Goal: Task Accomplishment & Management: Use online tool/utility

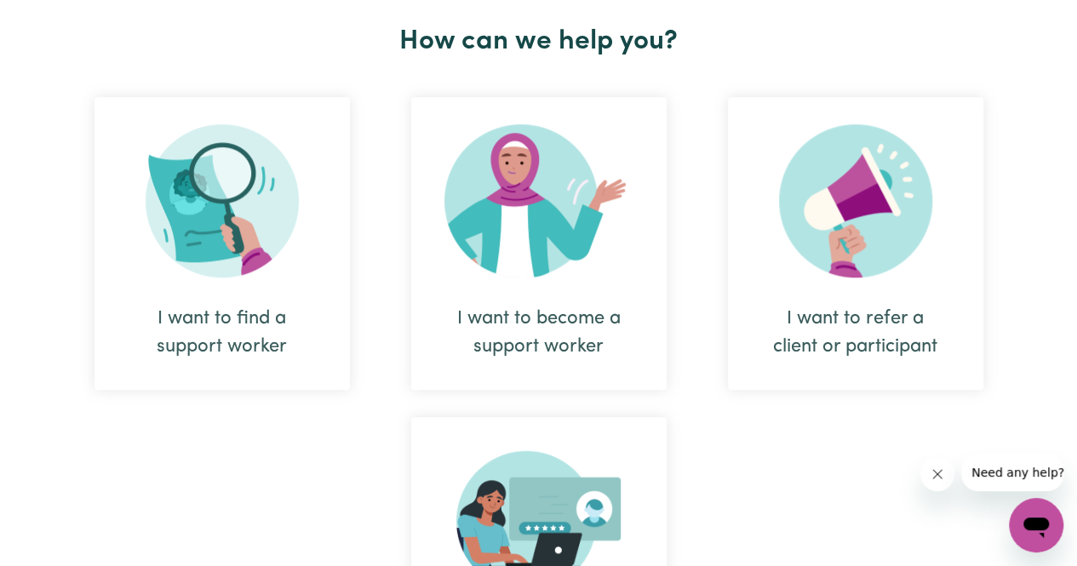
scroll to position [681, 0]
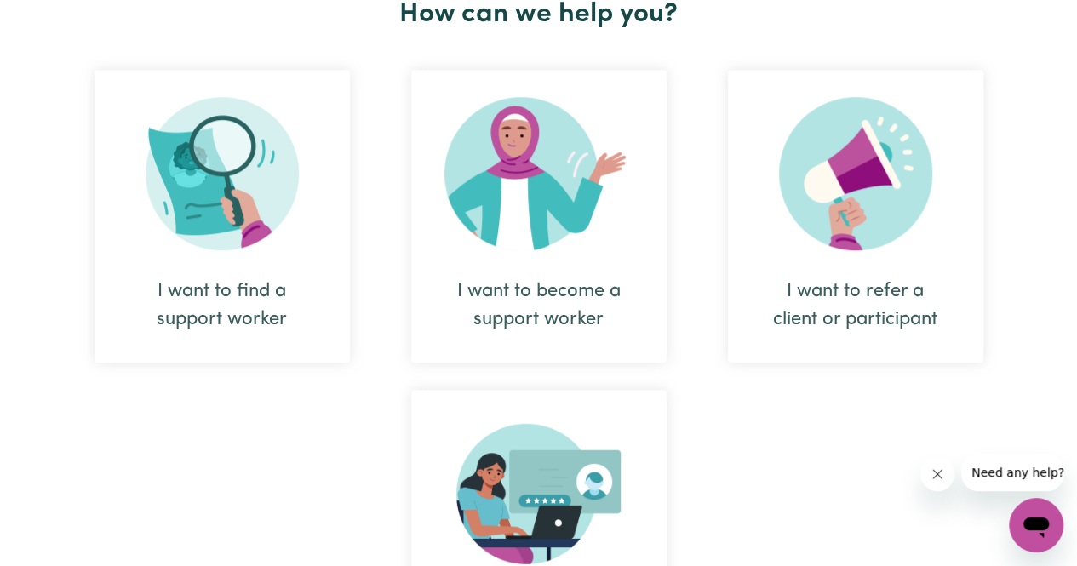
click at [244, 226] on img at bounding box center [222, 173] width 153 height 153
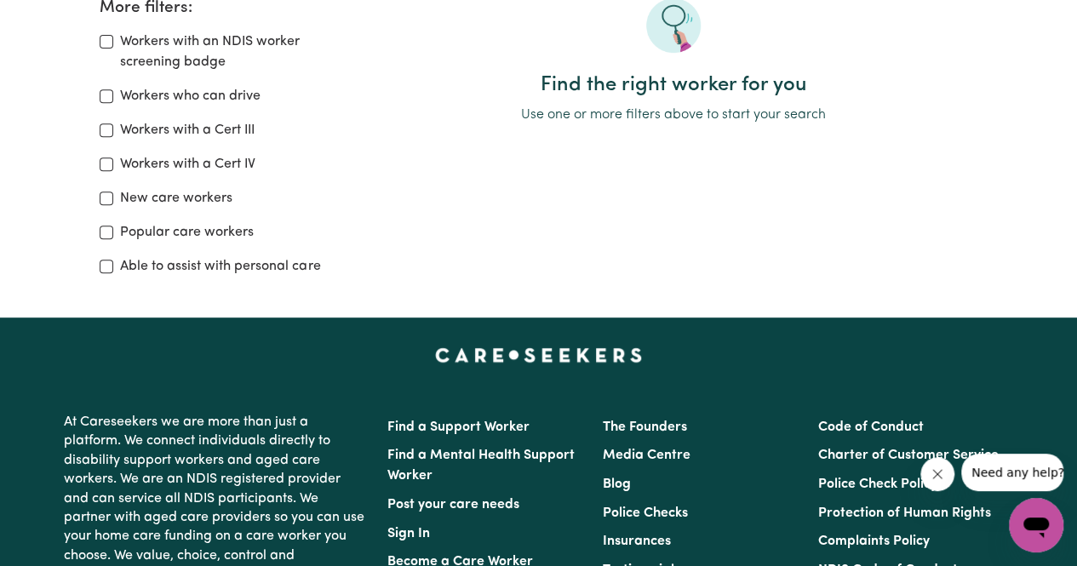
scroll to position [85, 0]
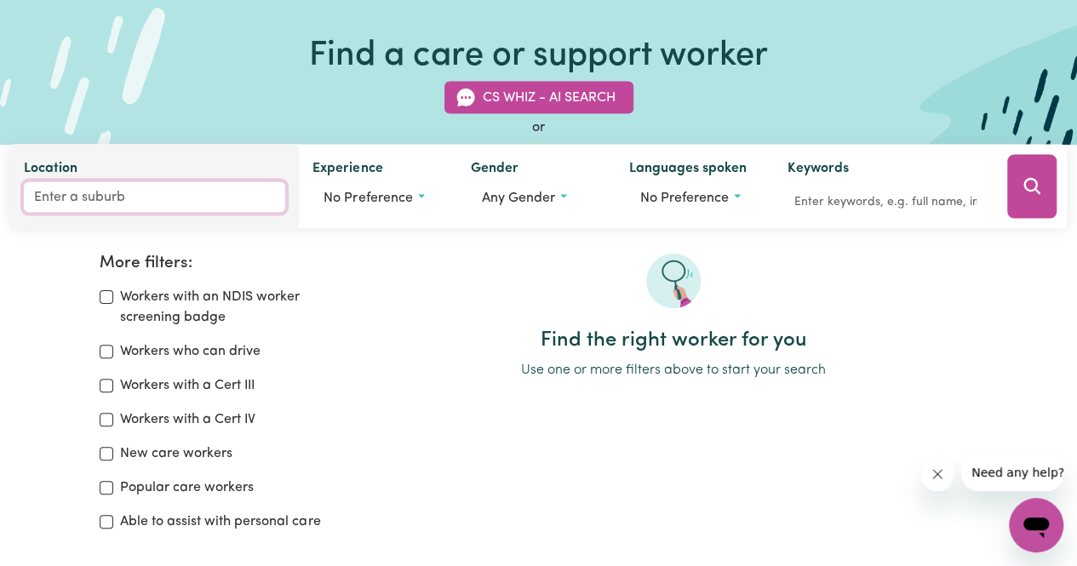
click at [76, 198] on input "Location" at bounding box center [154, 197] width 261 height 31
type input "col"
type input "colAC, Victoria, 3250"
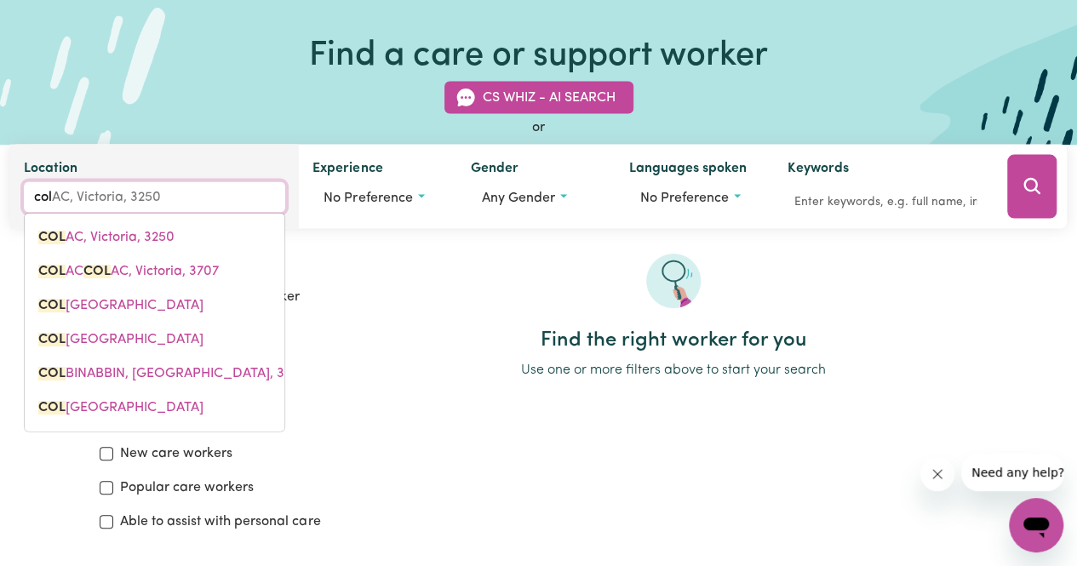
type input "coll"
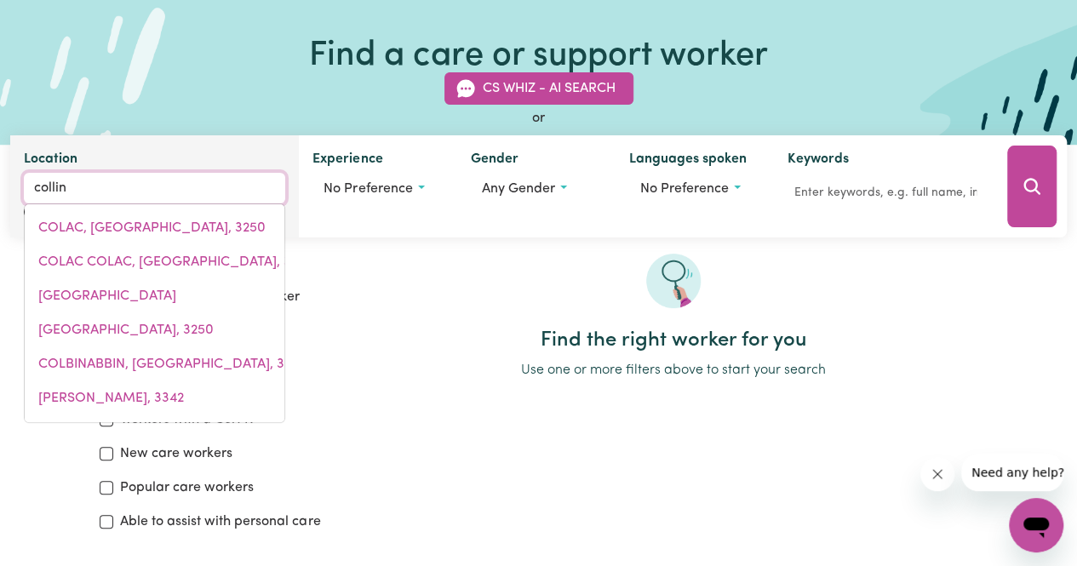
type input "[PERSON_NAME]"
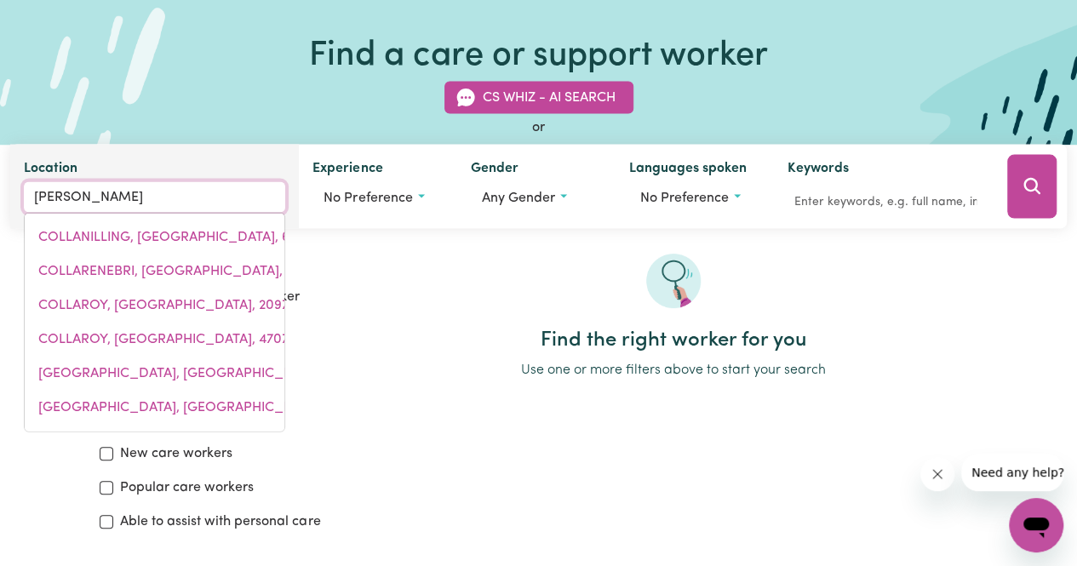
type input "collingULLIE, [GEOGRAPHIC_DATA], 2650"
type input "collingw"
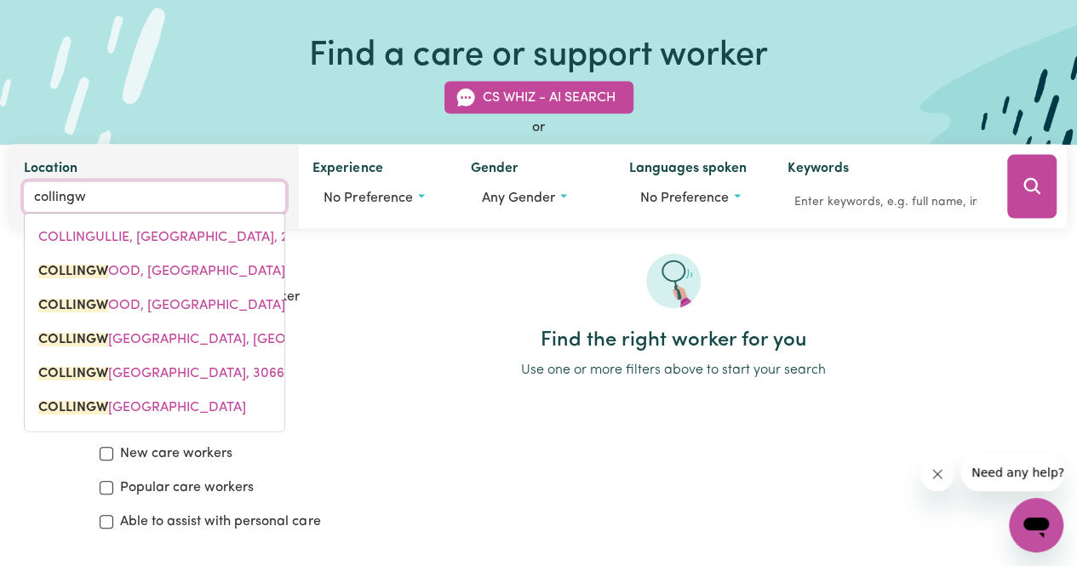
type input "collingwo"
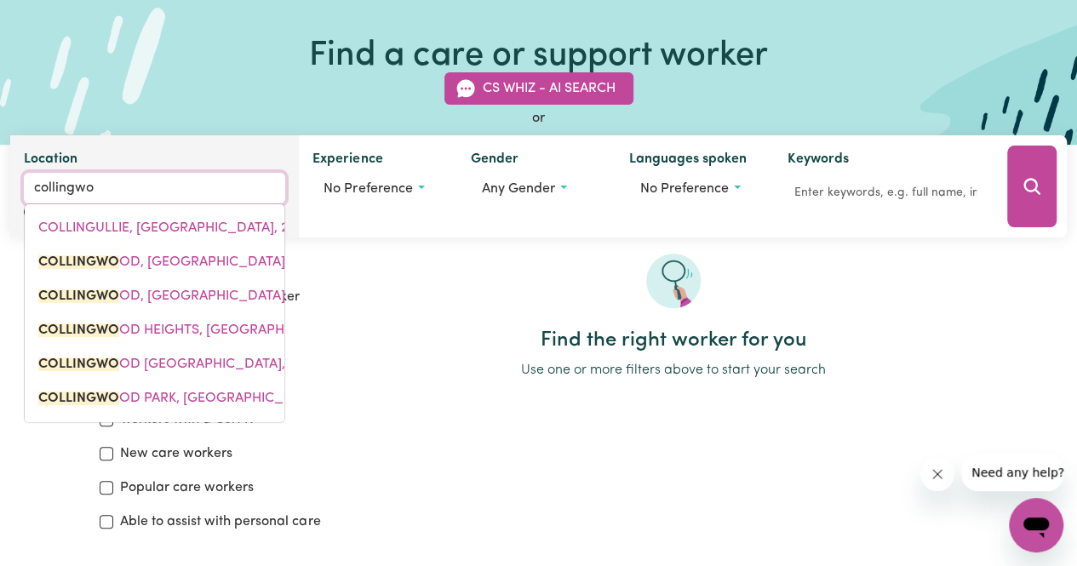
type input "collingwoOD, [GEOGRAPHIC_DATA], 2850"
type input "collingwoo"
type input "collingwooD, [GEOGRAPHIC_DATA], 2850"
type input "collingwood"
type input "collingwood, [GEOGRAPHIC_DATA], 2850"
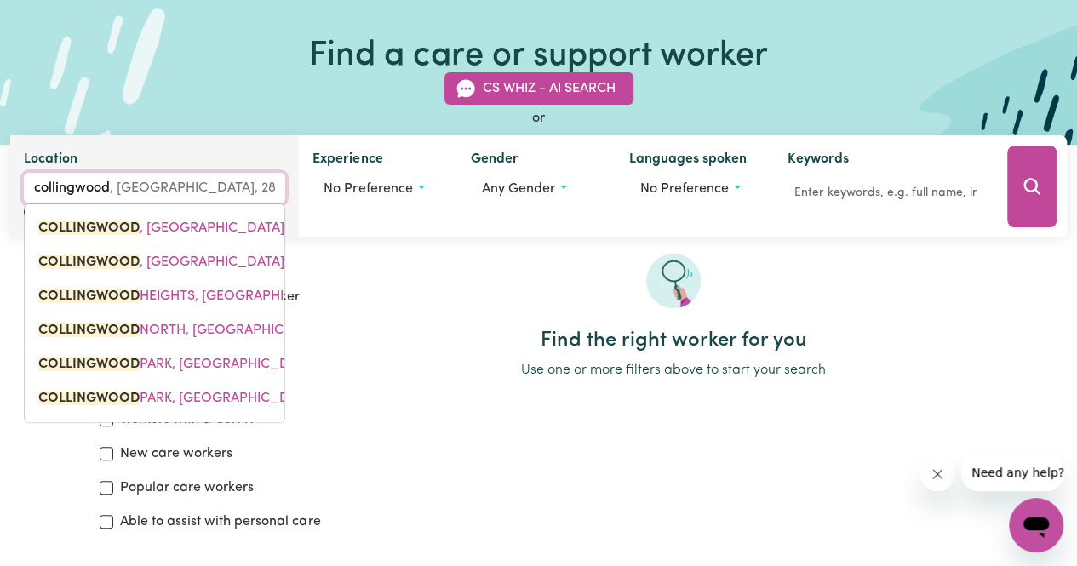
type input "collingwood"
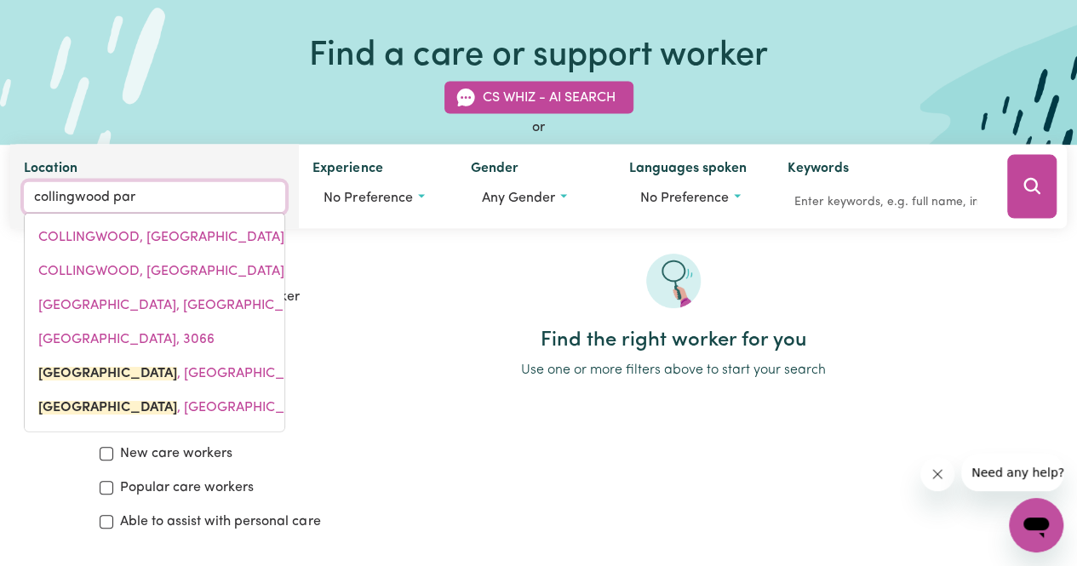
type input "[GEOGRAPHIC_DATA]"
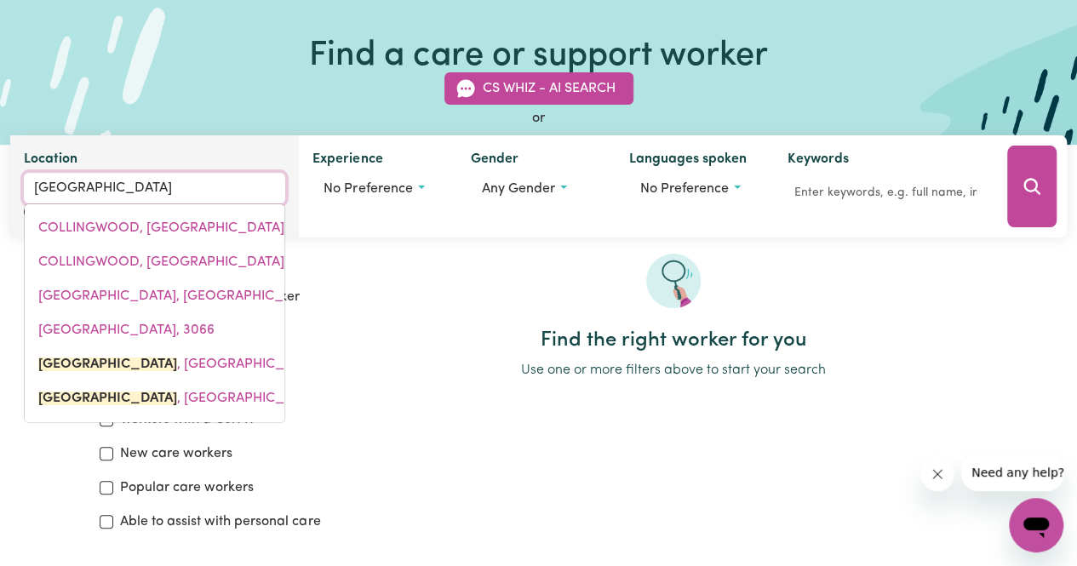
type input "[GEOGRAPHIC_DATA], [GEOGRAPHIC_DATA], 4301"
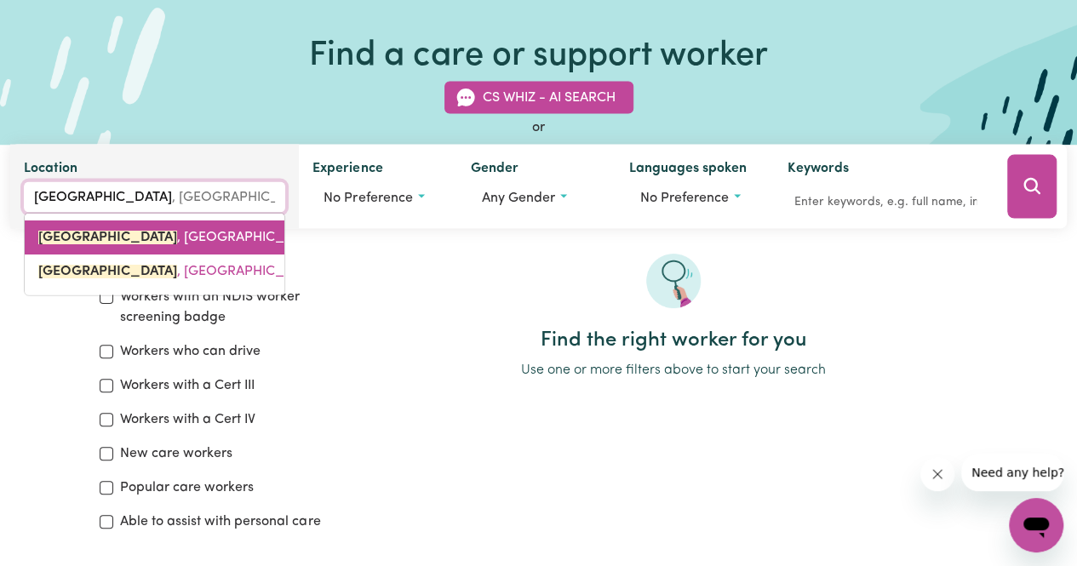
click at [81, 227] on link "[GEOGRAPHIC_DATA] , [GEOGRAPHIC_DATA], 4301" at bounding box center [155, 238] width 260 height 34
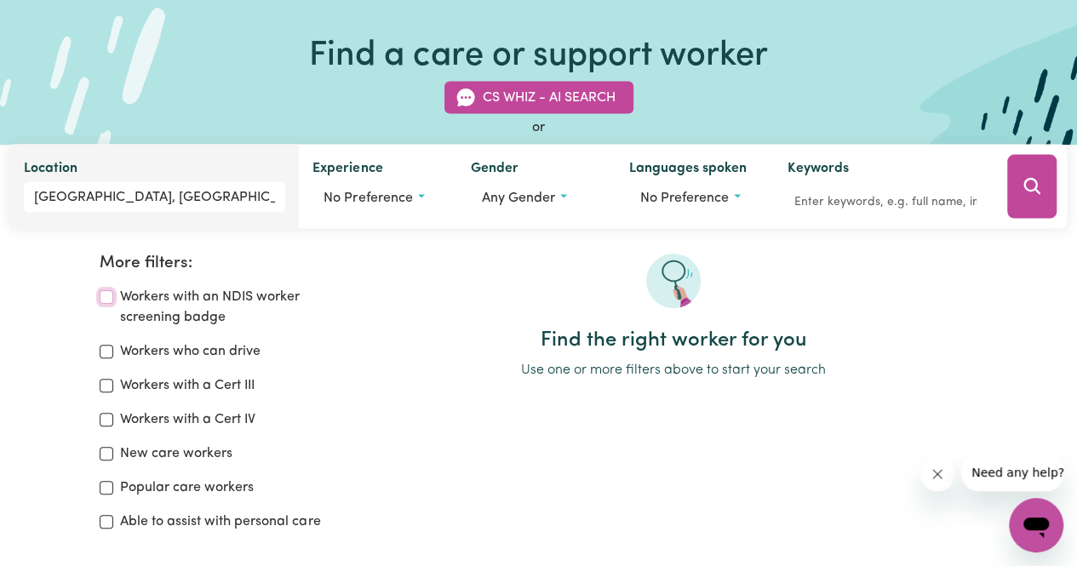
click at [106, 294] on input "Workers with an NDIS worker screening badge" at bounding box center [107, 297] width 14 height 14
checkbox input "true"
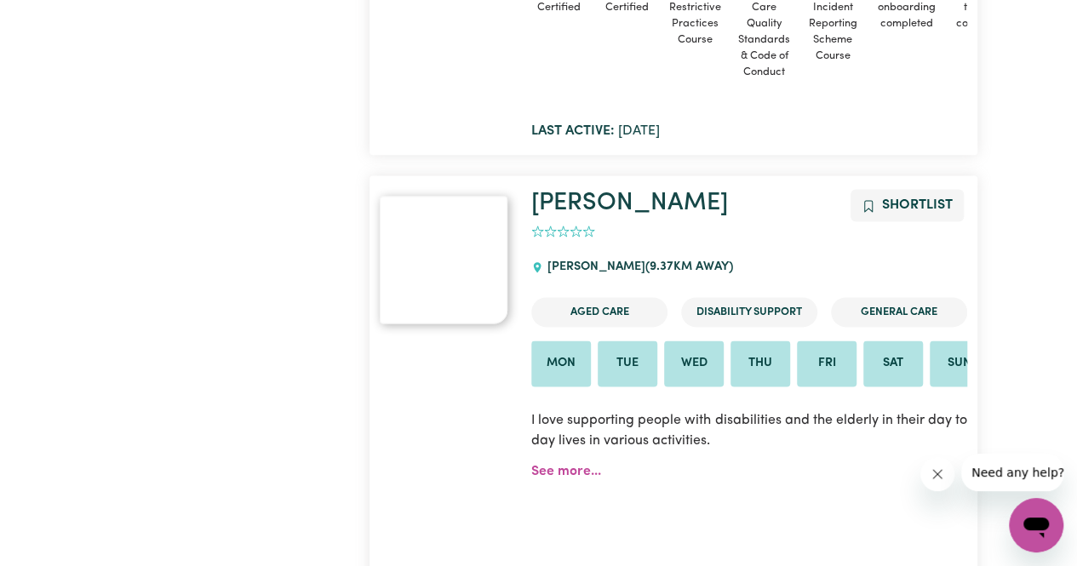
scroll to position [7592, 0]
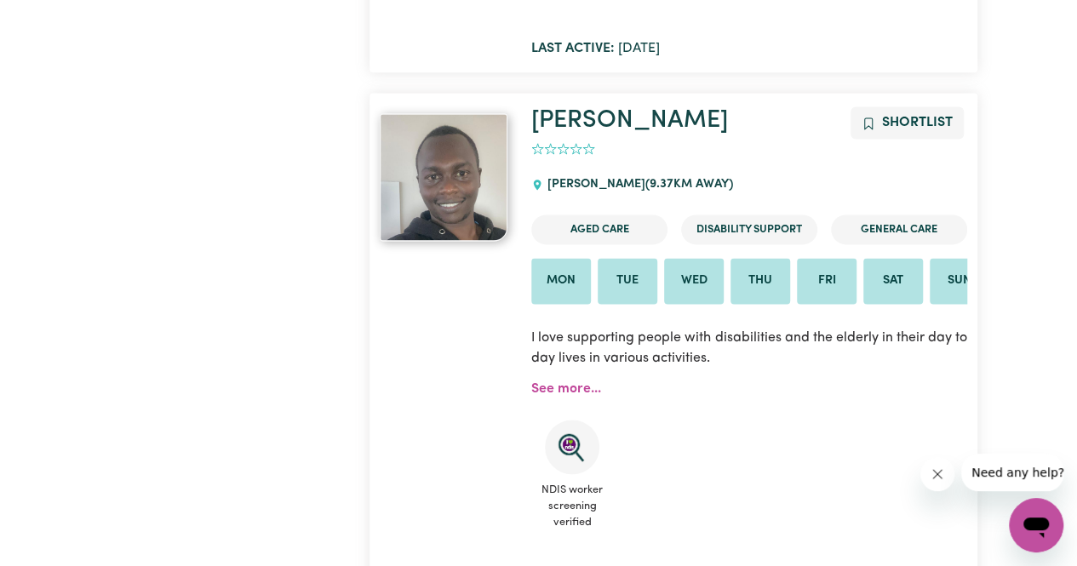
click at [939, 469] on icon "Close message from company" at bounding box center [938, 475] width 14 height 14
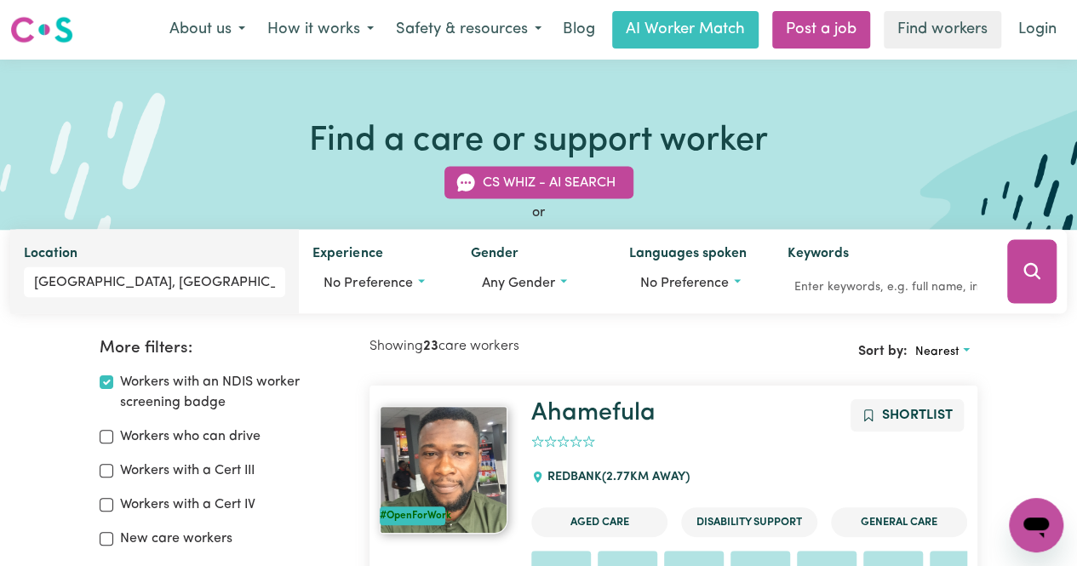
scroll to position [120, 0]
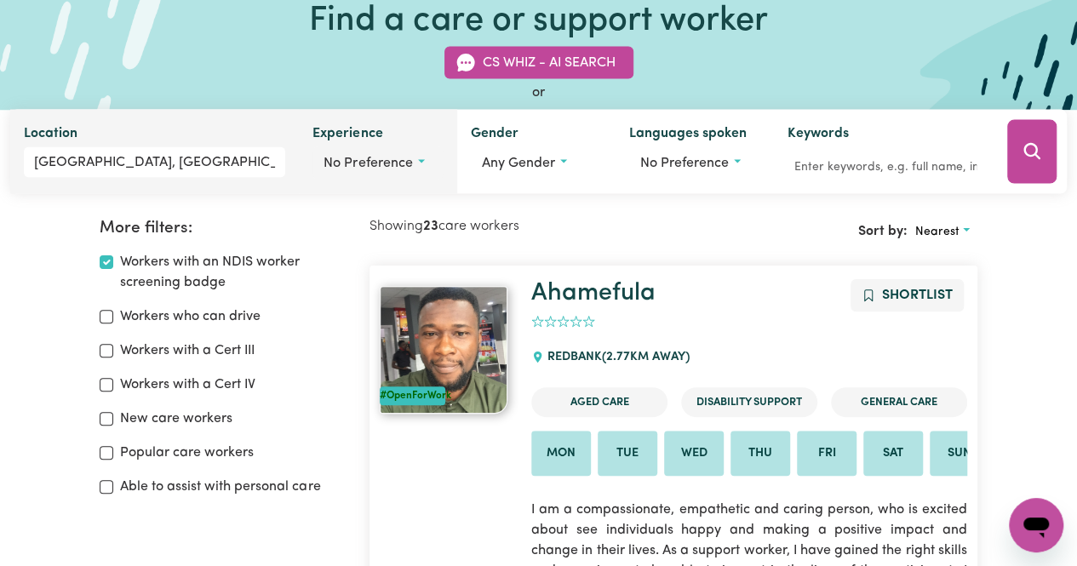
click at [420, 157] on button "No preference" at bounding box center [378, 163] width 131 height 32
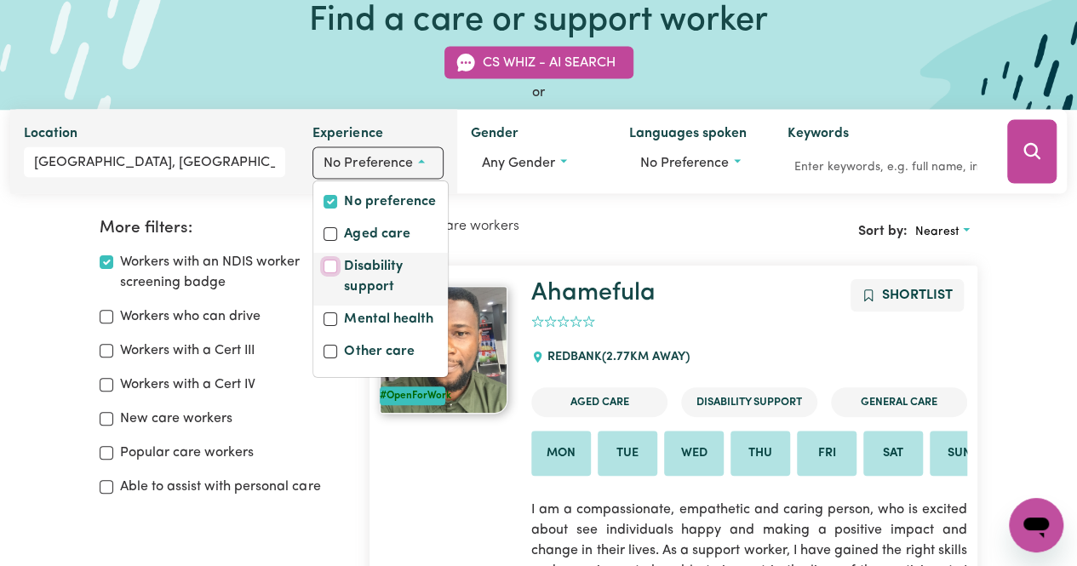
click at [326, 267] on input "Disability support" at bounding box center [331, 267] width 14 height 14
checkbox input "true"
checkbox input "false"
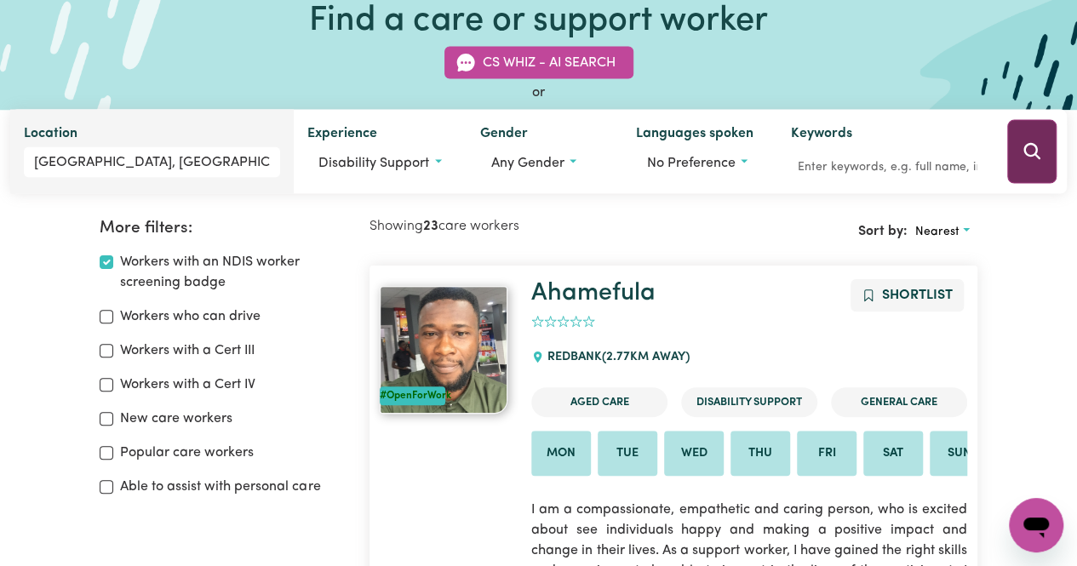
click at [1032, 155] on icon "Search" at bounding box center [1032, 151] width 20 height 20
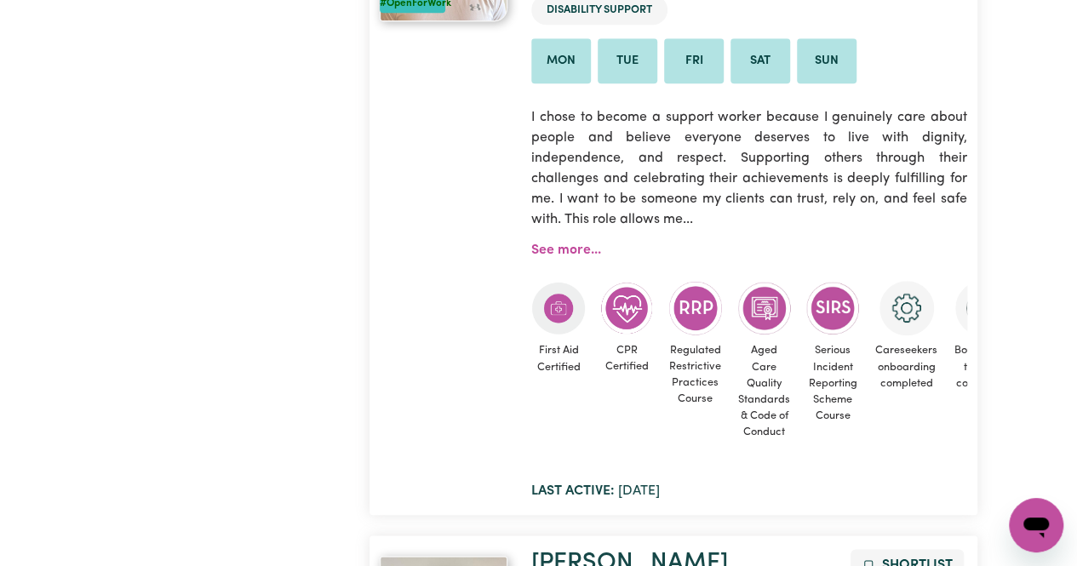
scroll to position [7013, 0]
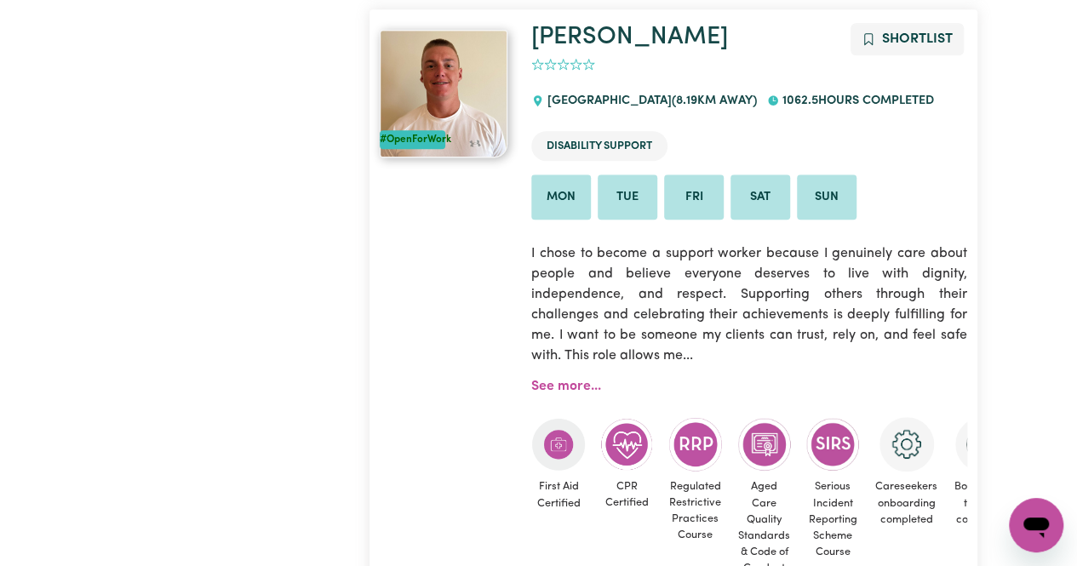
click at [479, 146] on img at bounding box center [444, 94] width 128 height 128
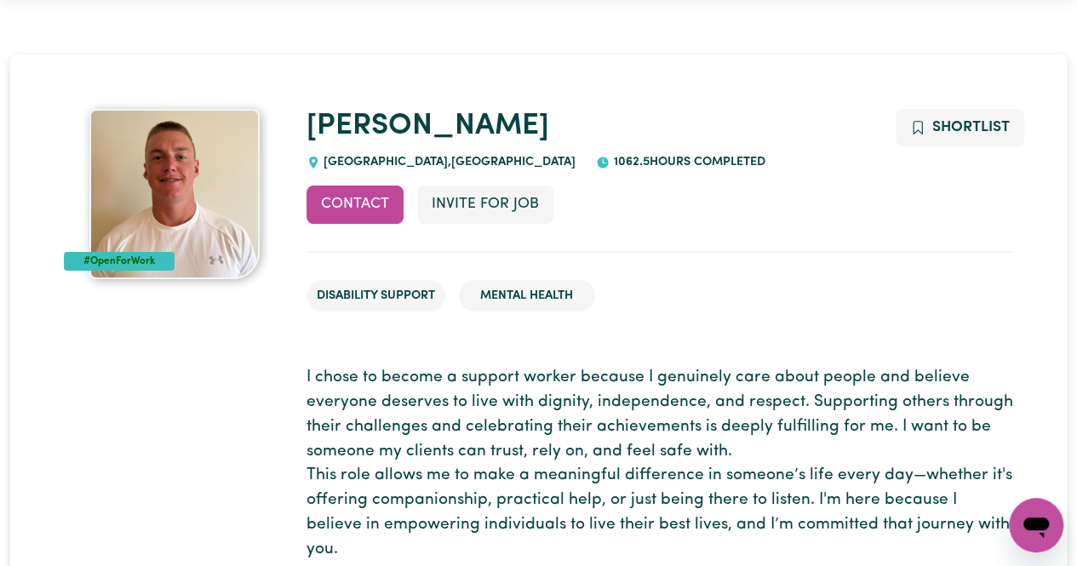
scroll to position [55, 0]
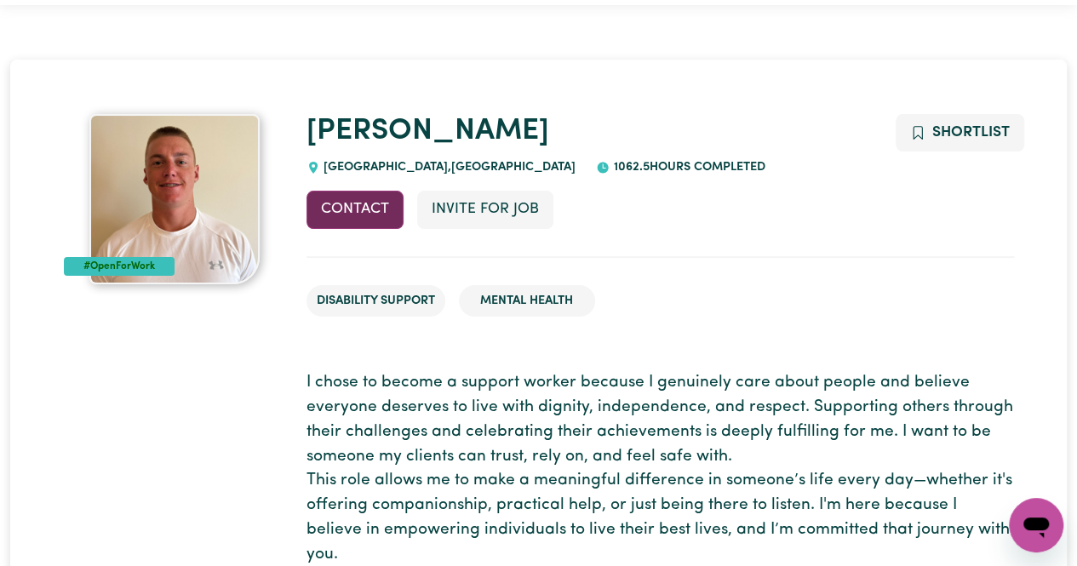
click at [319, 221] on button "Contact" at bounding box center [355, 209] width 97 height 37
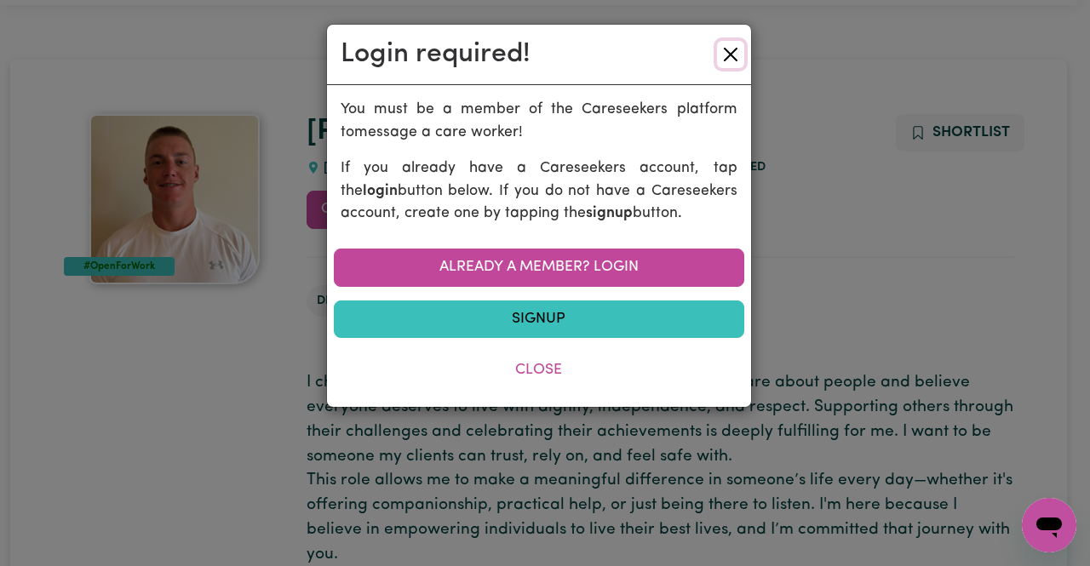
click at [719, 57] on button "Close" at bounding box center [730, 54] width 27 height 27
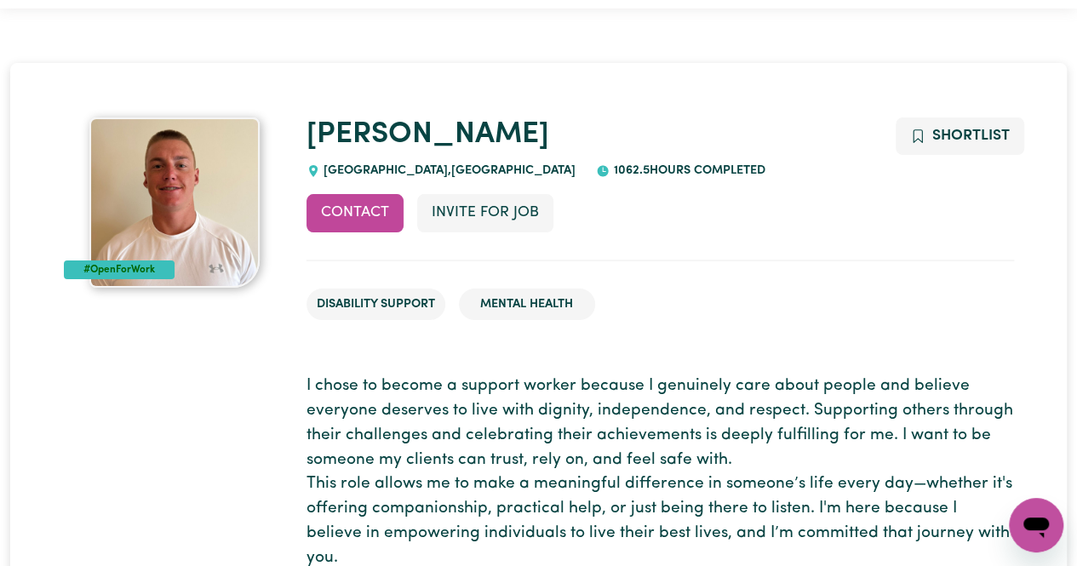
scroll to position [0, 0]
